Goal: Information Seeking & Learning: Learn about a topic

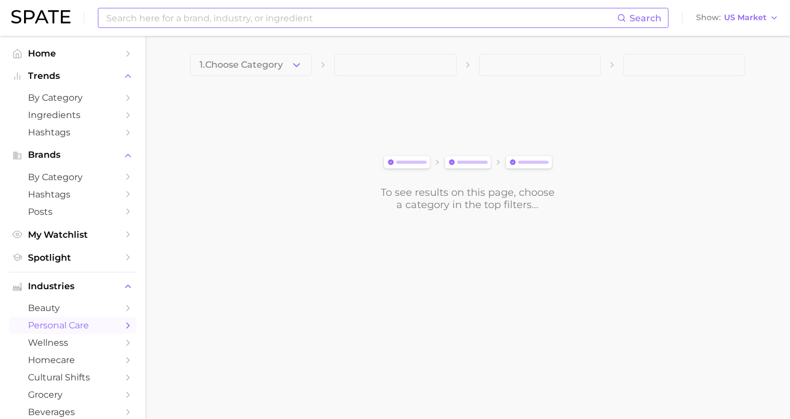
click at [291, 18] on input at bounding box center [361, 17] width 512 height 19
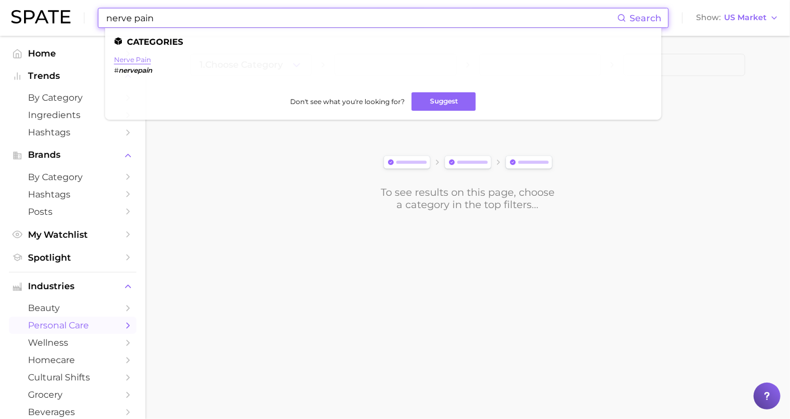
type input "nerve pain"
click at [129, 58] on link "nerve pain" at bounding box center [132, 59] width 37 height 8
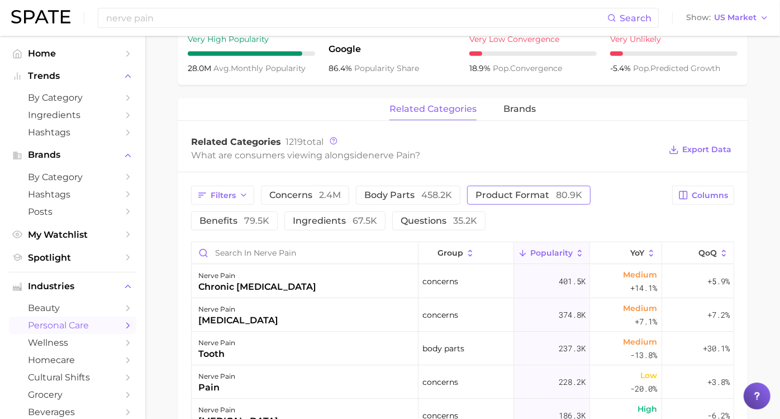
click at [551, 196] on span "product format 80.9k" at bounding box center [529, 195] width 107 height 9
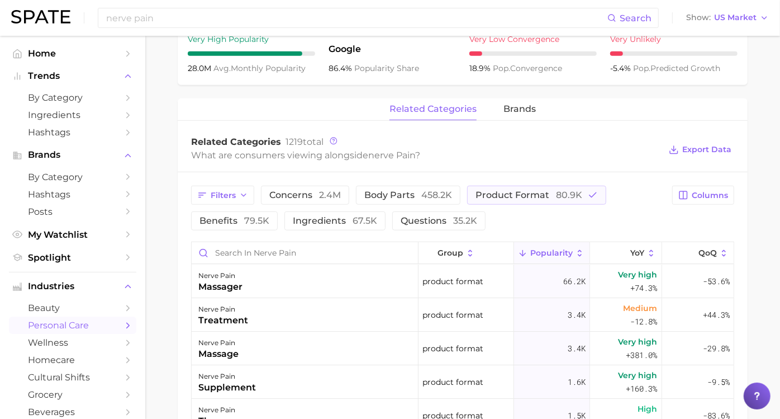
drag, startPoint x: 779, startPoint y: 229, endPoint x: 774, endPoint y: 267, distance: 38.4
click at [774, 267] on main "1. health care 2. brain & nervous system 3. brain & nervous system concerns 4. …" at bounding box center [462, 154] width 635 height 1150
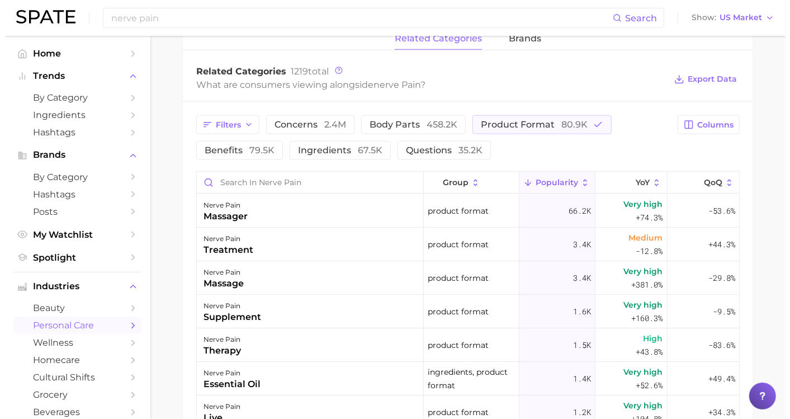
scroll to position [548, 0]
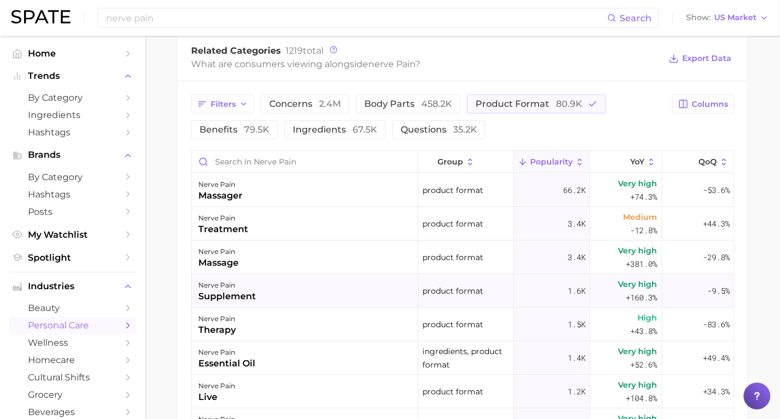
click at [256, 294] on div "supplement" at bounding box center [227, 296] width 58 height 13
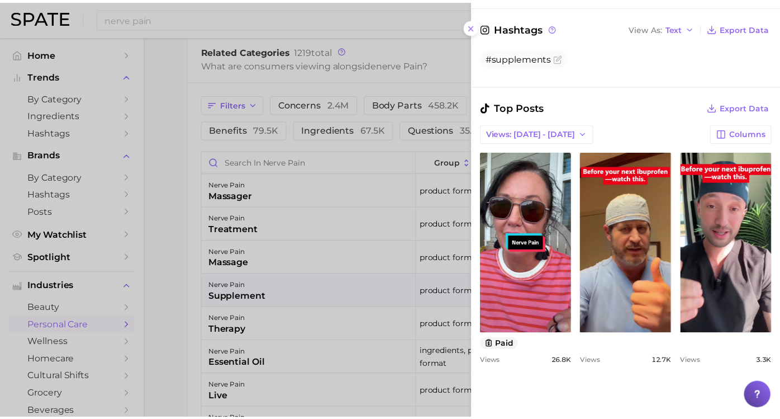
scroll to position [559, 0]
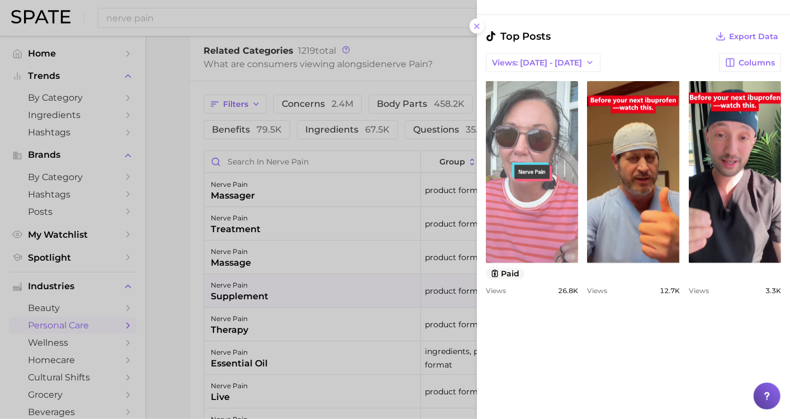
click at [532, 183] on link "view post on TikTok" at bounding box center [532, 172] width 92 height 182
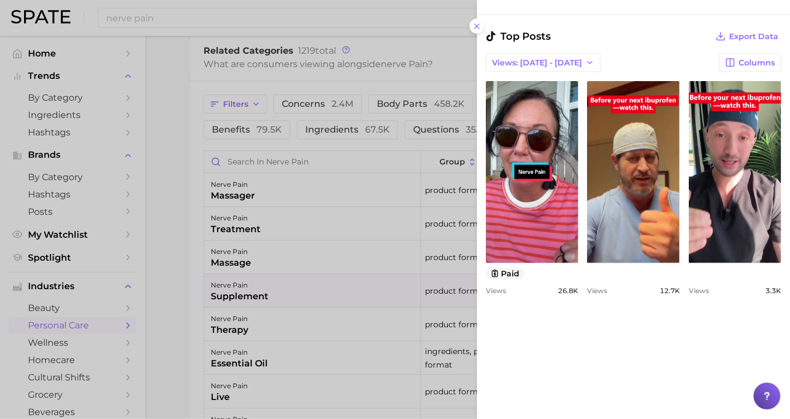
click at [170, 91] on div at bounding box center [395, 209] width 790 height 419
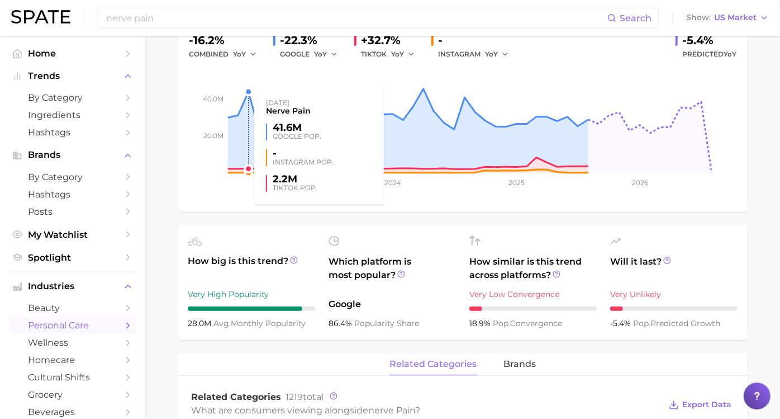
scroll to position [0, 0]
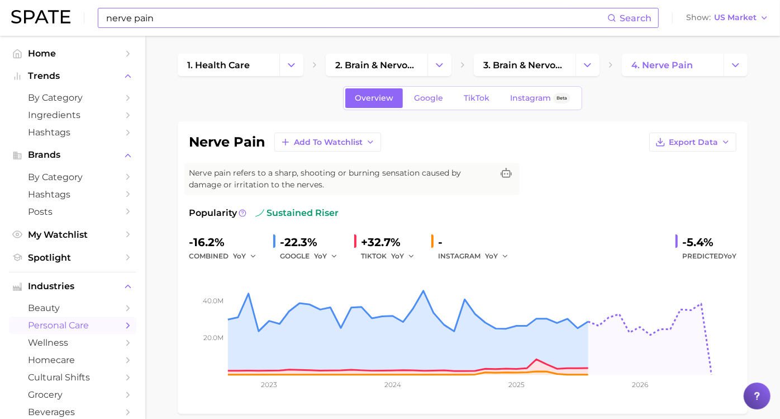
click at [139, 15] on input "nerve pain" at bounding box center [356, 17] width 503 height 19
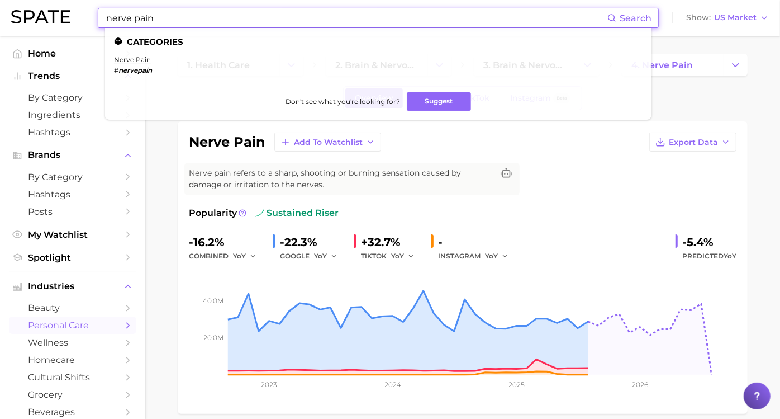
drag, startPoint x: 169, startPoint y: 9, endPoint x: 0, endPoint y: 10, distance: 168.8
click at [0, 11] on html "nerve pain Search Categories nerve pain # nervepain Don't see what you're looki…" at bounding box center [390, 209] width 780 height 419
type input "neuropothy"
click at [221, 59] on link "[MEDICAL_DATA]" at bounding box center [218, 59] width 60 height 8
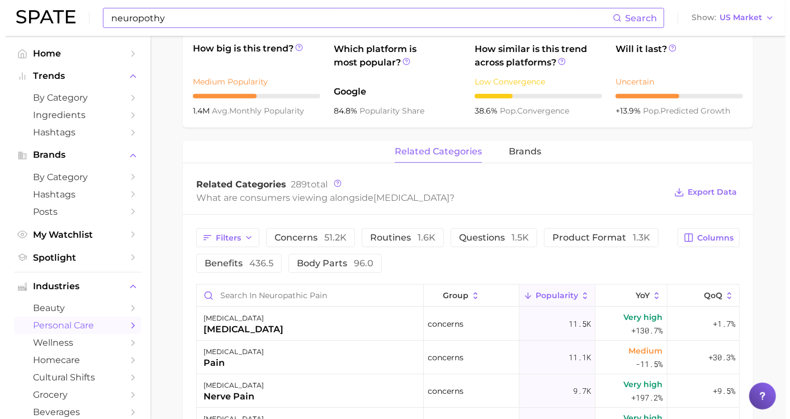
scroll to position [519, 0]
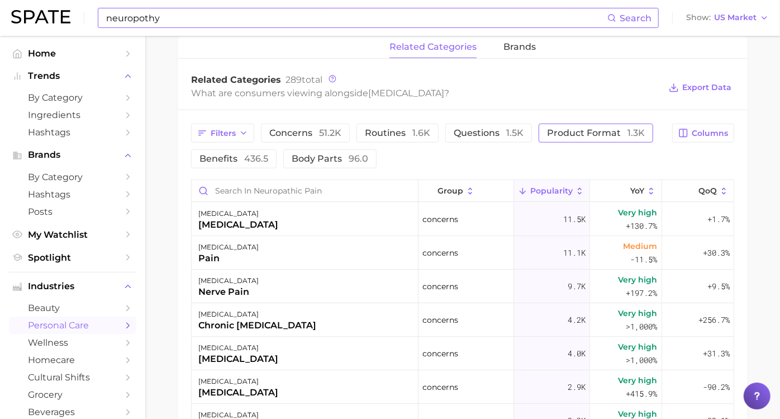
click at [628, 138] on span "1.3k" at bounding box center [636, 132] width 17 height 11
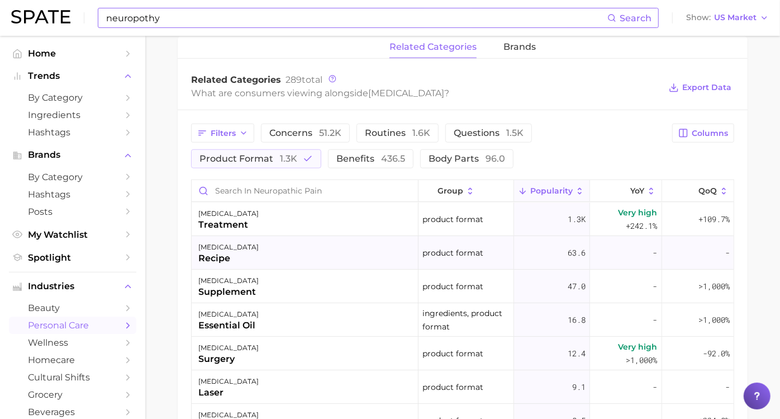
click at [259, 258] on div "recipe" at bounding box center [228, 258] width 60 height 13
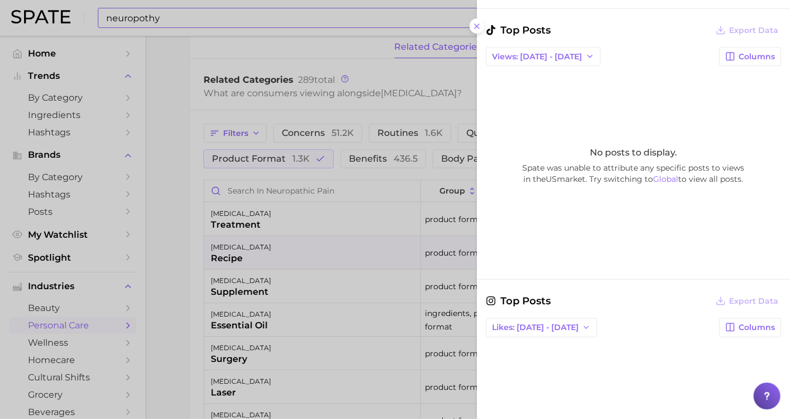
scroll to position [376, 0]
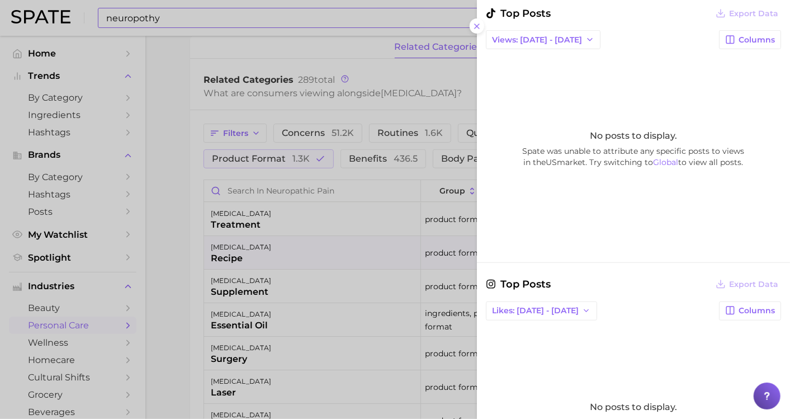
click at [250, 221] on div at bounding box center [395, 209] width 790 height 419
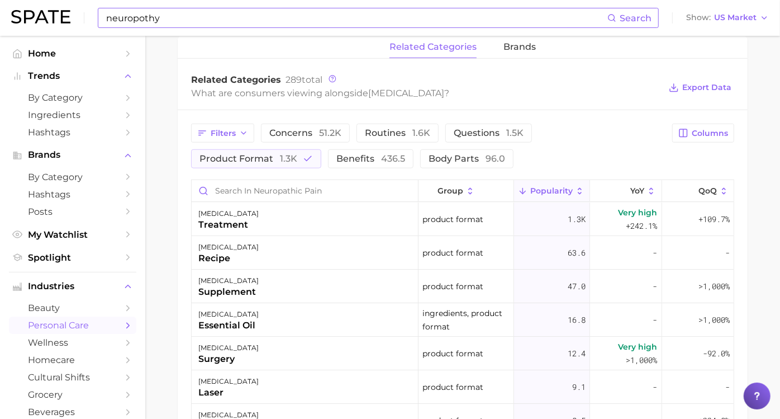
click at [259, 224] on div "treatment" at bounding box center [228, 224] width 60 height 13
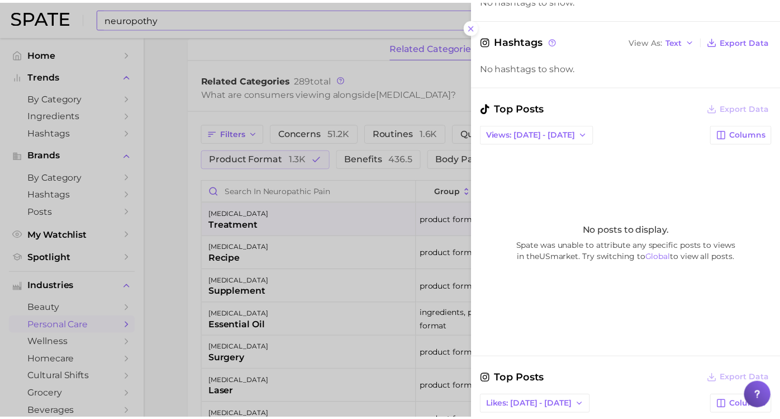
scroll to position [496, 0]
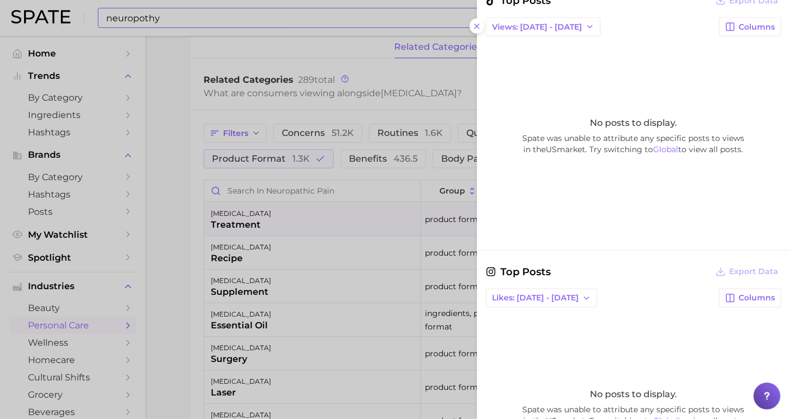
click at [176, 159] on div at bounding box center [395, 209] width 790 height 419
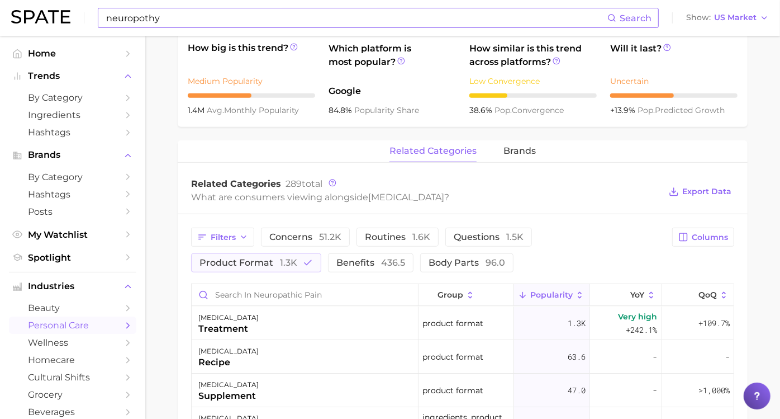
scroll to position [433, 0]
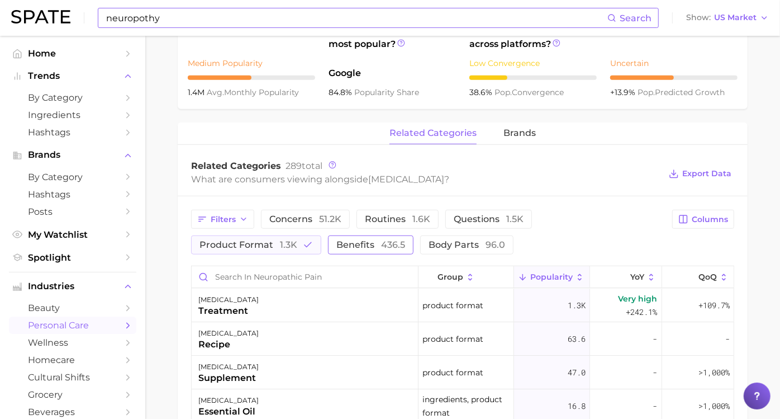
click at [414, 246] on button "benefits 436.5" at bounding box center [371, 244] width 86 height 19
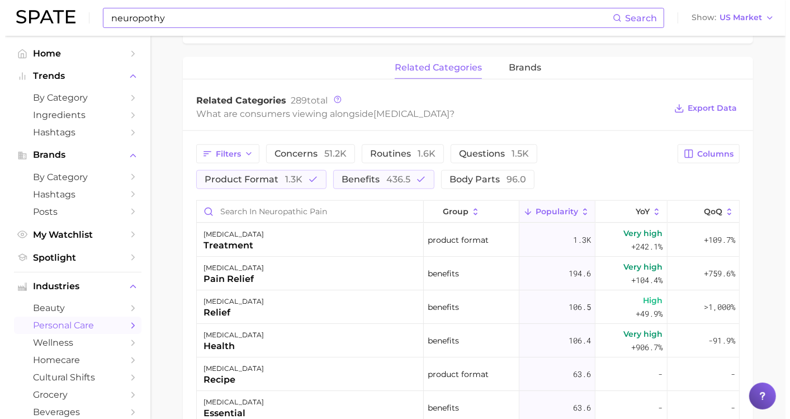
scroll to position [495, 0]
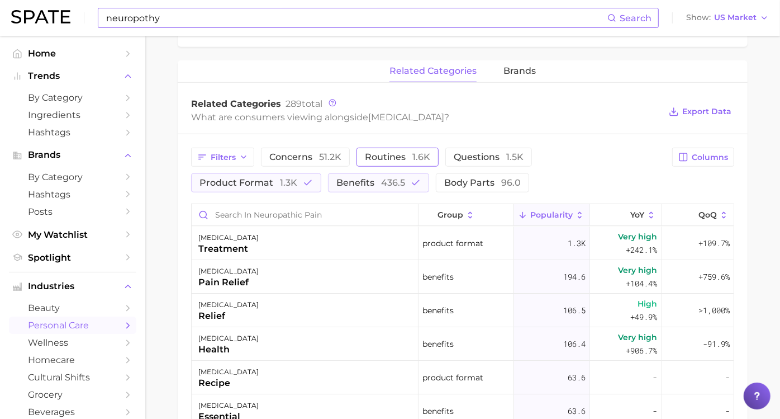
click at [406, 153] on span "routines 1.6k" at bounding box center [397, 157] width 65 height 9
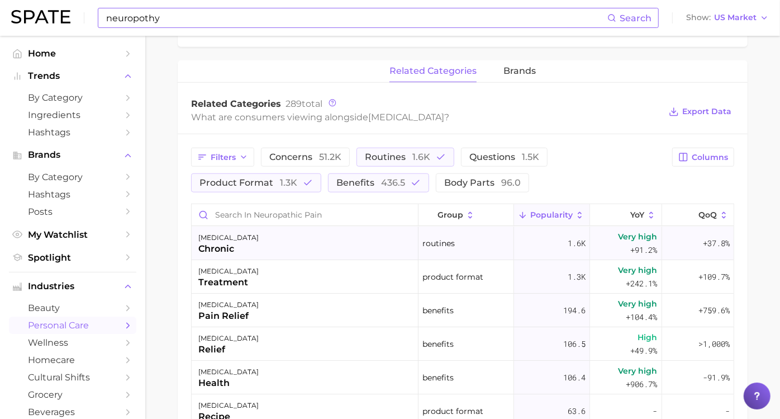
click at [316, 234] on div "[MEDICAL_DATA] chronic" at bounding box center [305, 243] width 227 height 34
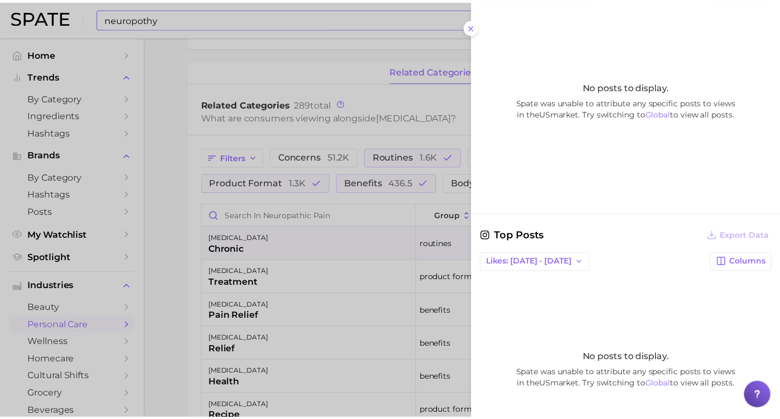
scroll to position [496, 0]
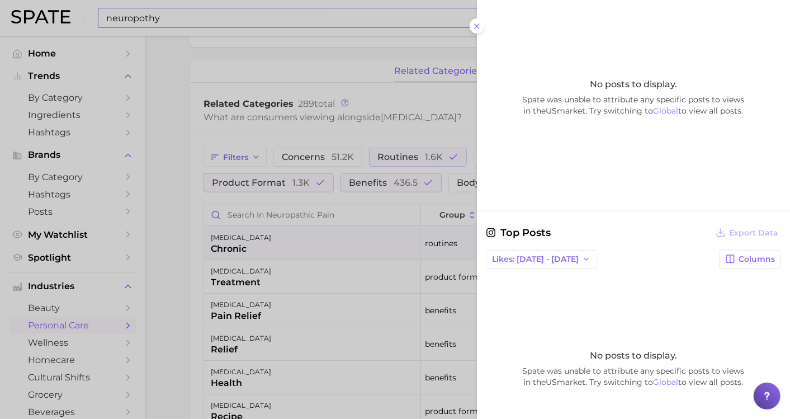
click at [167, 182] on div at bounding box center [395, 209] width 790 height 419
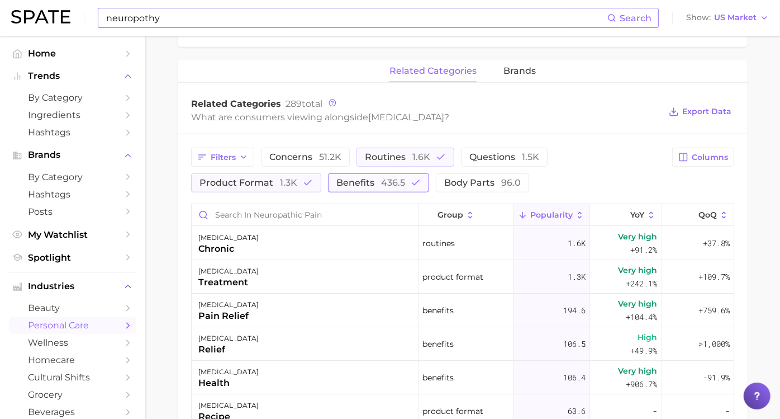
click at [353, 178] on span "benefits 436.5" at bounding box center [370, 182] width 69 height 9
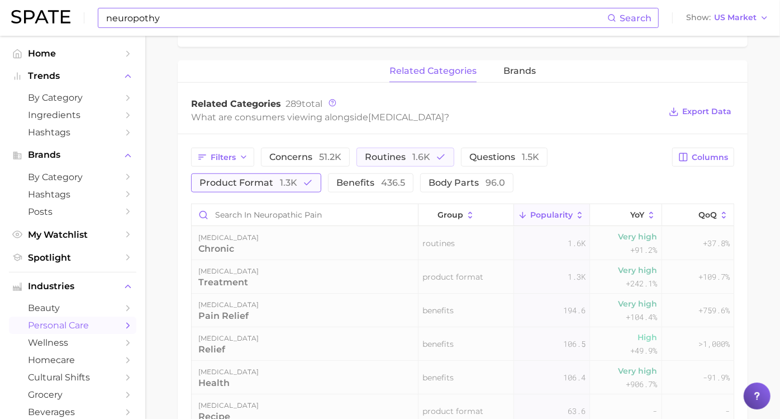
click at [312, 185] on button "product format 1.3k" at bounding box center [256, 182] width 130 height 19
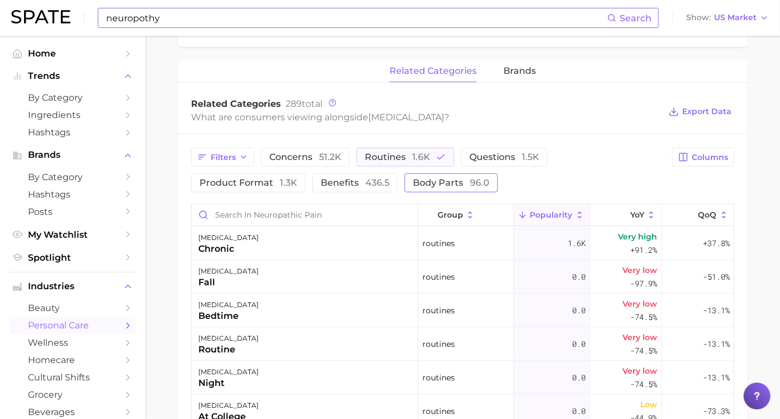
click at [434, 182] on span "body parts 96.0" at bounding box center [451, 182] width 77 height 9
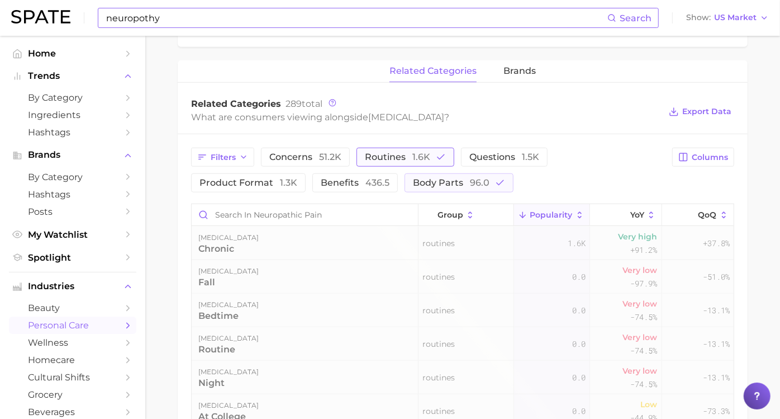
click at [428, 162] on button "routines 1.6k" at bounding box center [406, 157] width 98 height 19
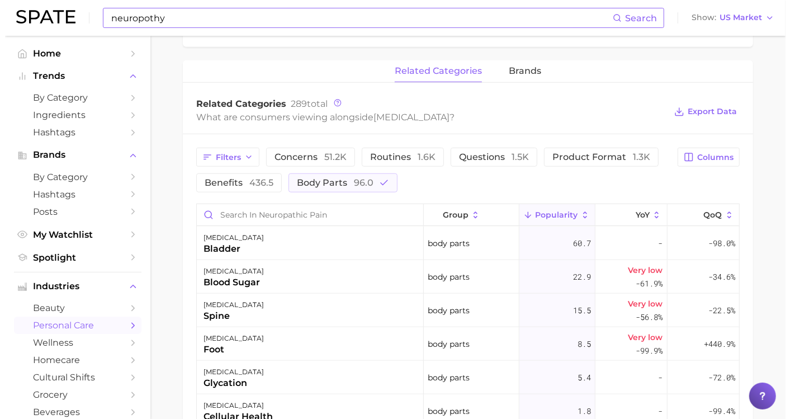
scroll to position [619, 0]
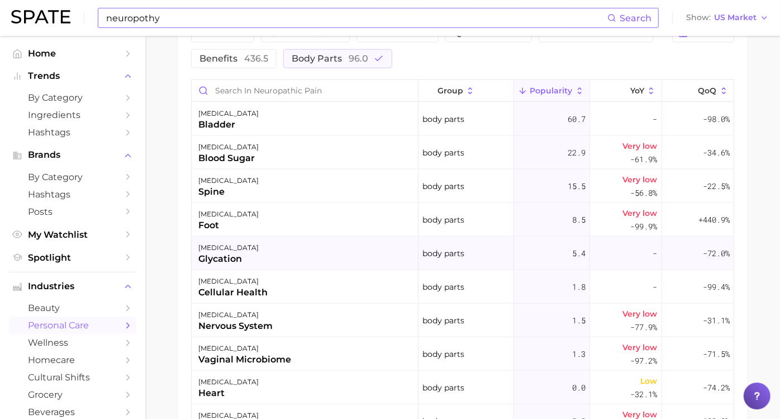
click at [224, 263] on div "glycation" at bounding box center [228, 258] width 60 height 13
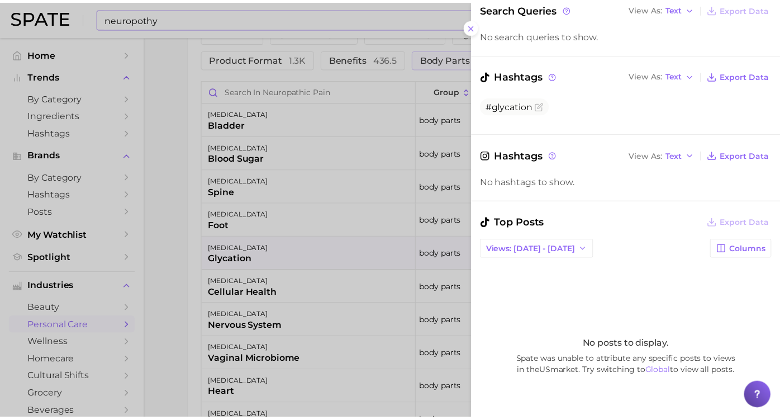
scroll to position [310, 0]
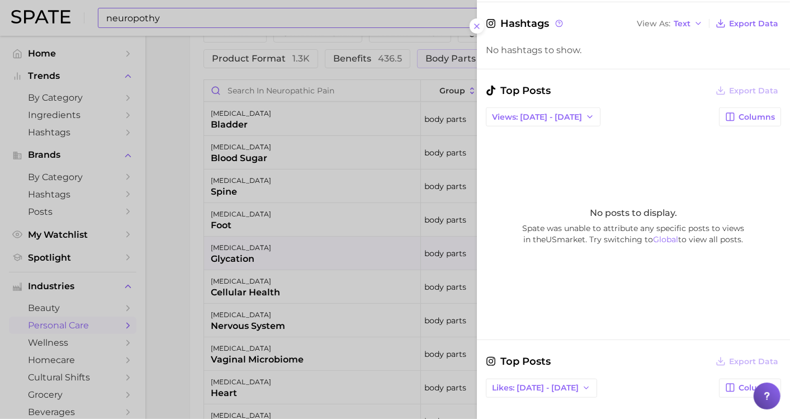
click at [177, 272] on div at bounding box center [395, 209] width 790 height 419
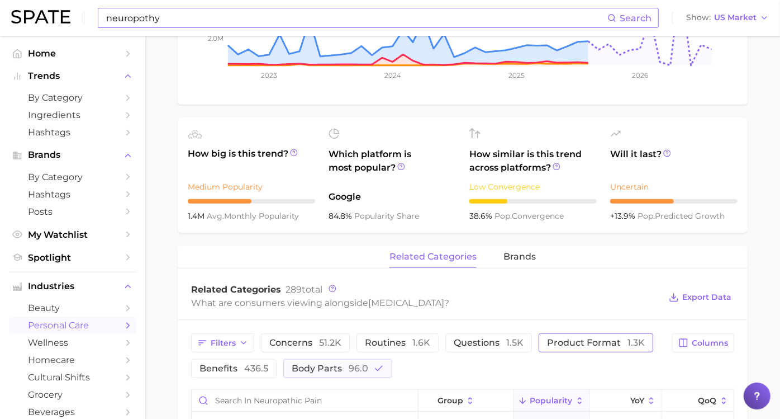
scroll to position [308, 0]
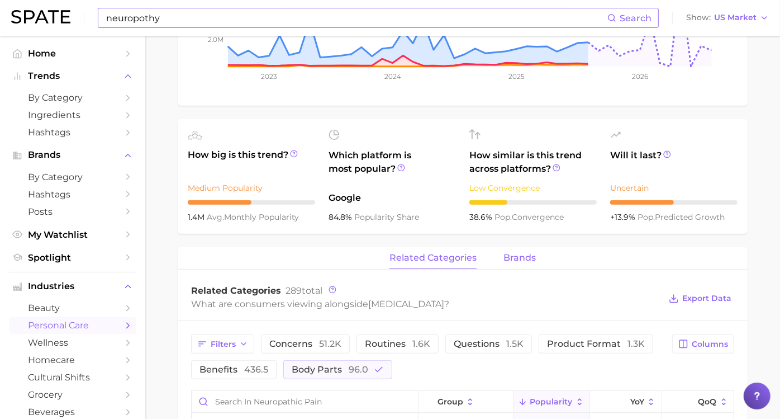
click at [523, 262] on span "brands" at bounding box center [520, 258] width 32 height 10
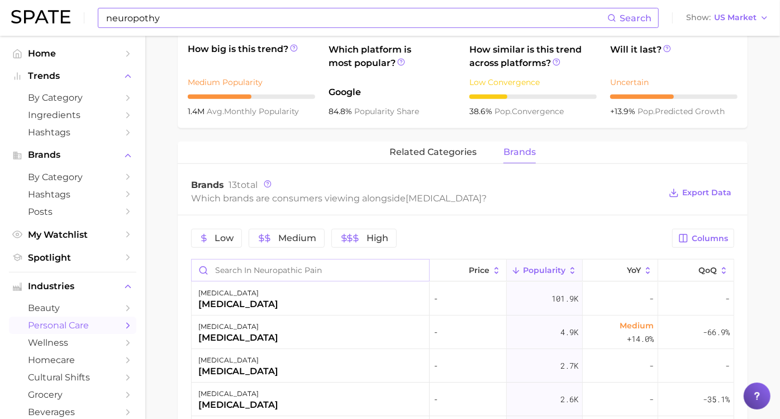
scroll to position [433, 0]
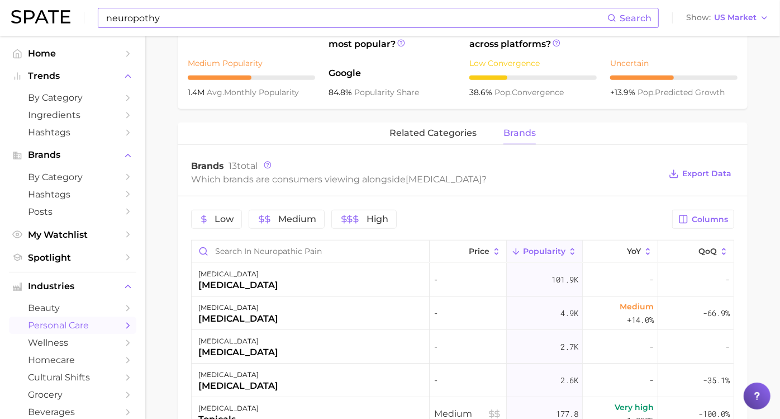
drag, startPoint x: 291, startPoint y: 352, endPoint x: 189, endPoint y: 353, distance: 101.7
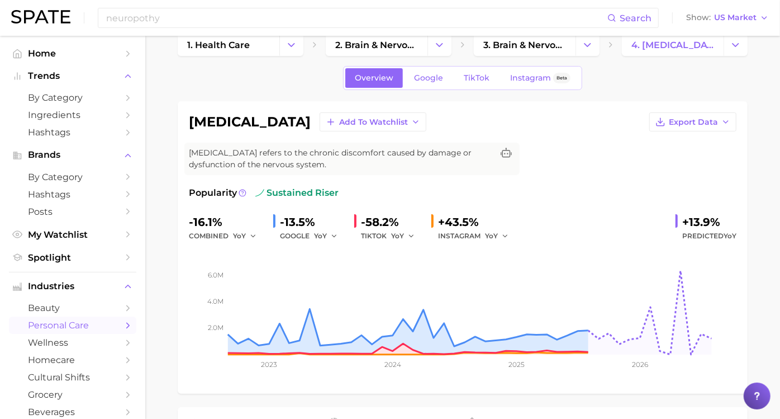
scroll to position [0, 0]
